Goal: Information Seeking & Learning: Learn about a topic

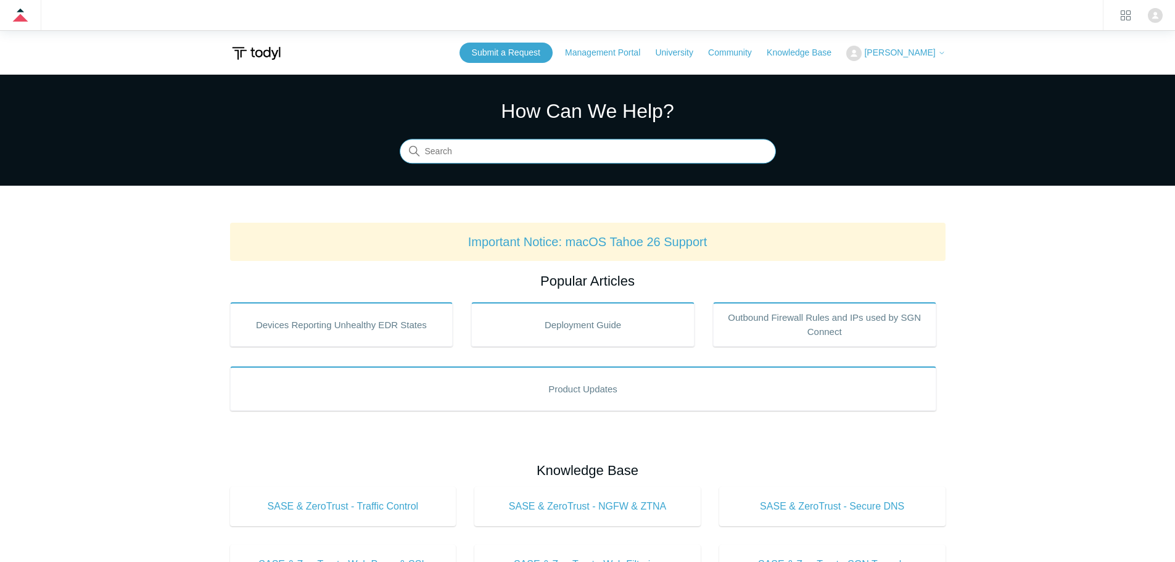
click at [439, 153] on input "Search" at bounding box center [588, 151] width 376 height 25
type input "d"
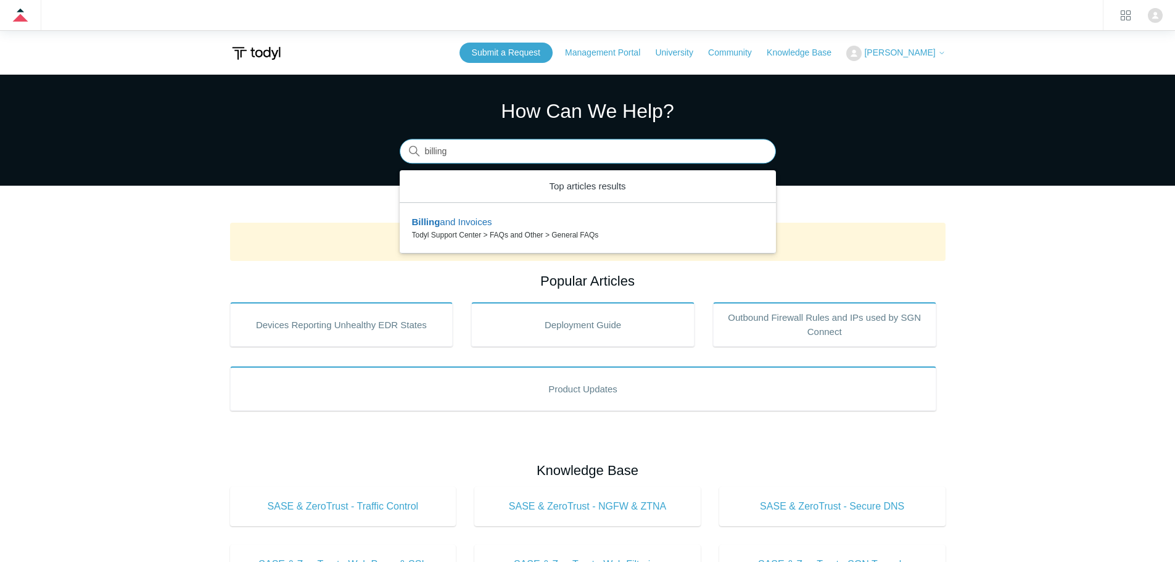
type input "billing"
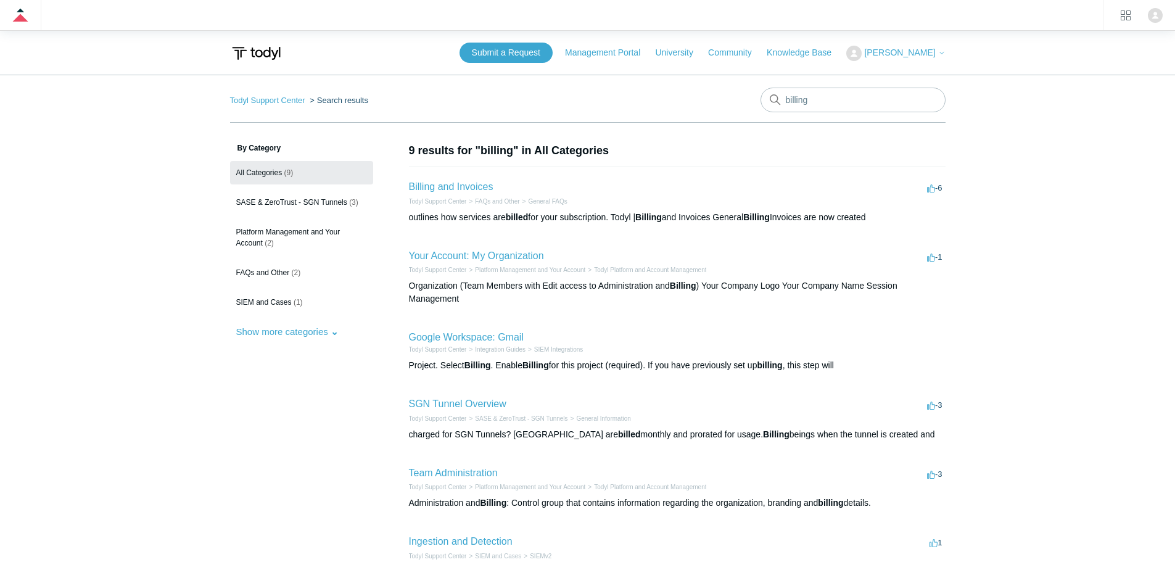
click at [452, 180] on h2 "Billing and Invoices" at bounding box center [451, 187] width 85 height 15
click at [452, 185] on link "Billing and Invoices" at bounding box center [451, 186] width 85 height 10
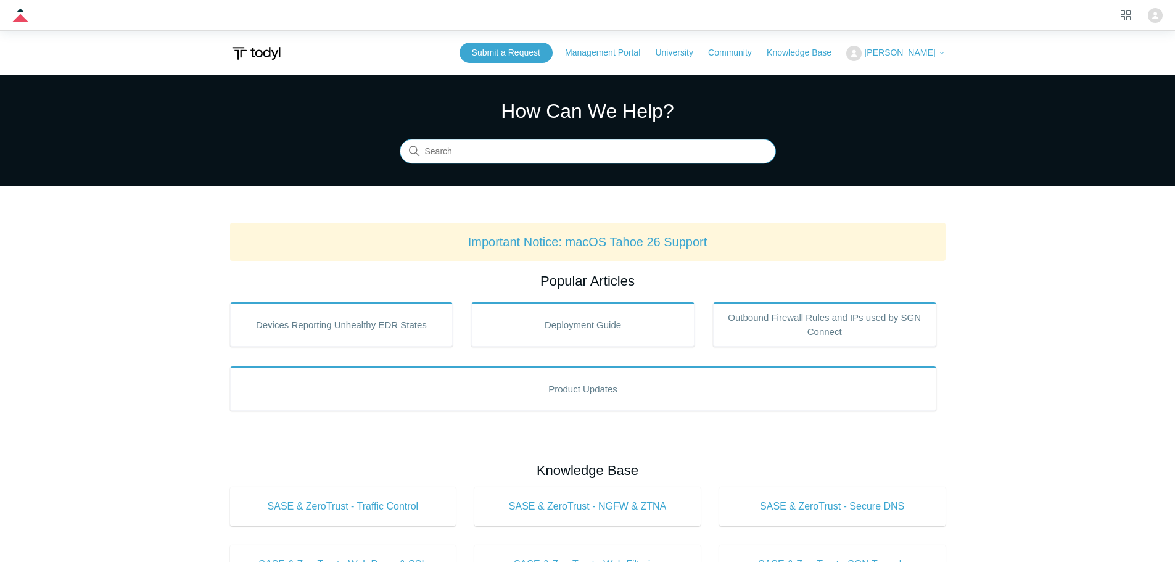
click at [440, 151] on input "Search" at bounding box center [588, 151] width 376 height 25
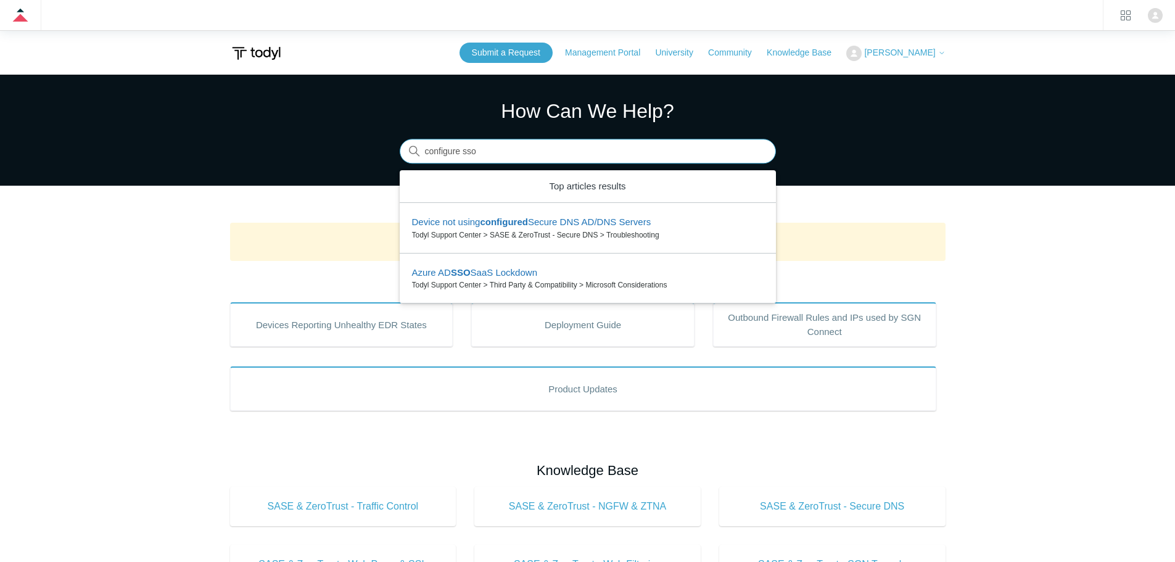
type input "configure sso"
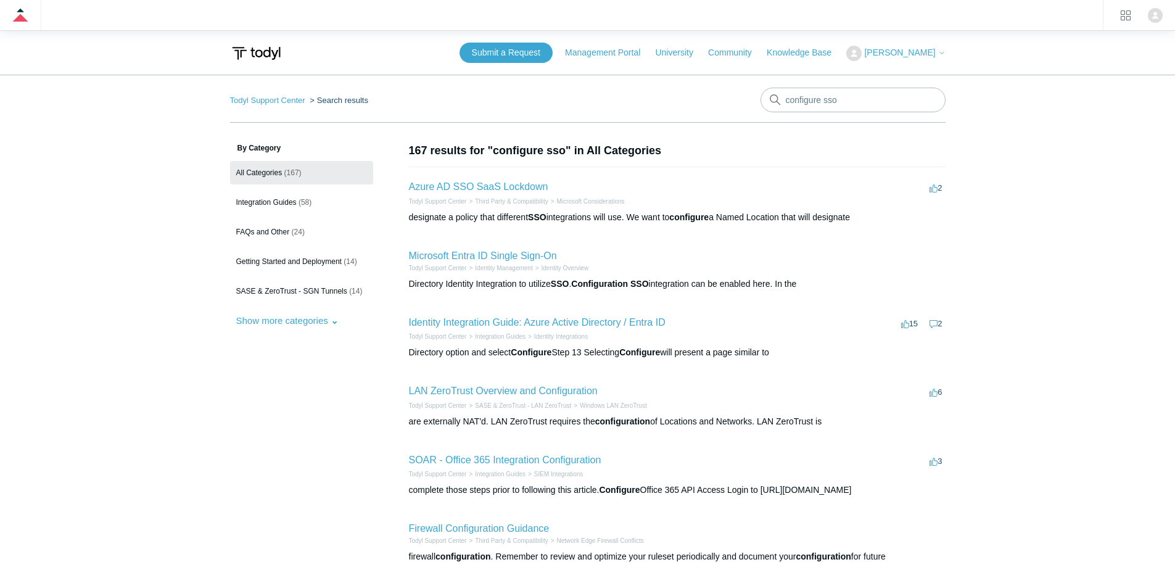
click at [530, 246] on li "Microsoft Entra ID Single Sign-On Todyl Support Center Identity Management Iden…" at bounding box center [677, 269] width 537 height 67
click at [521, 252] on link "Microsoft Entra ID Single Sign-On" at bounding box center [483, 255] width 148 height 10
